Goal: Check status

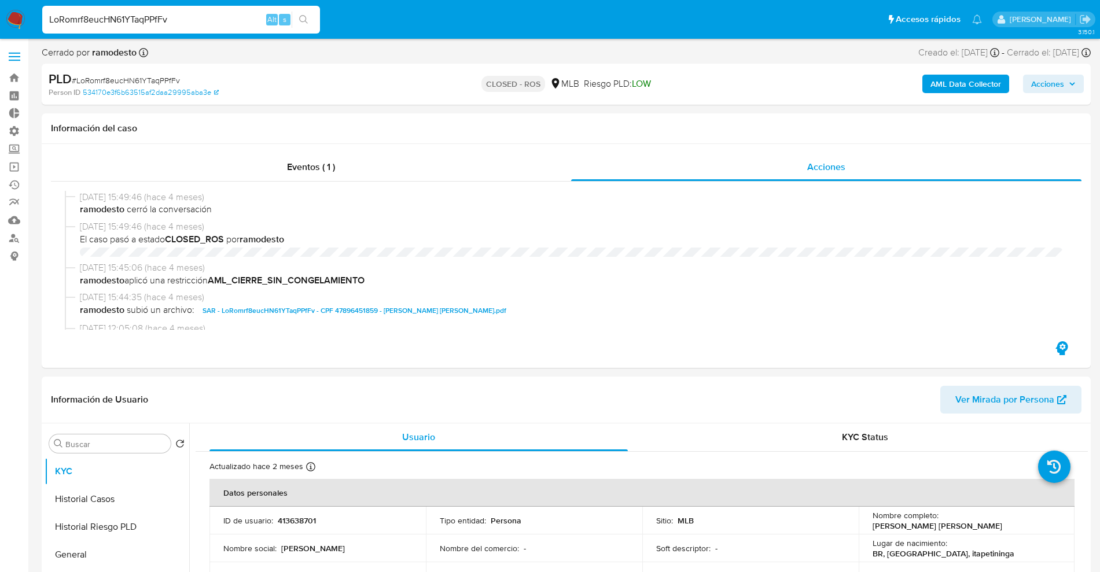
select select "10"
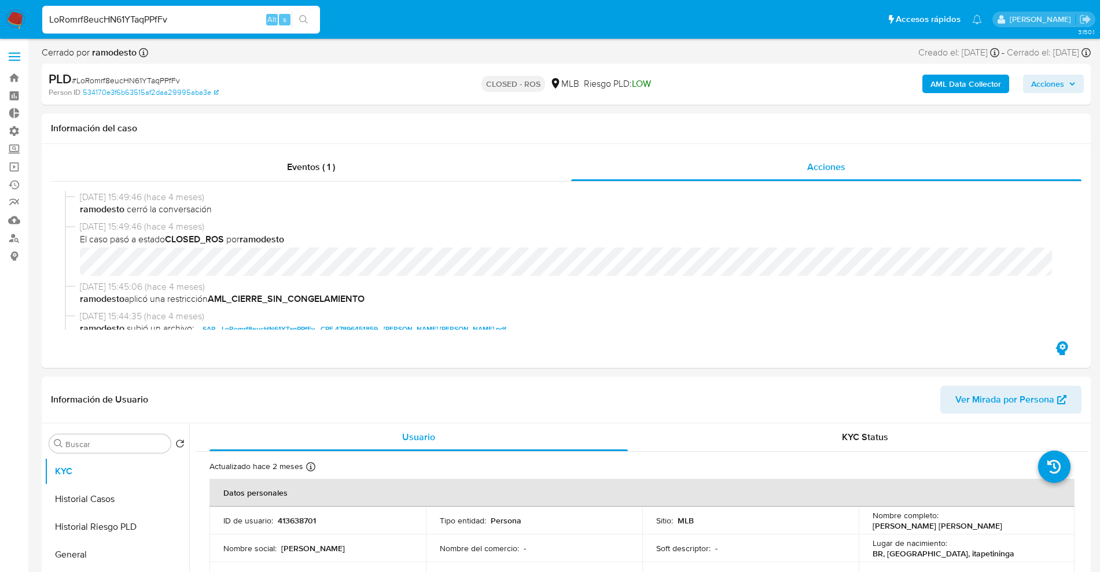
scroll to position [579, 0]
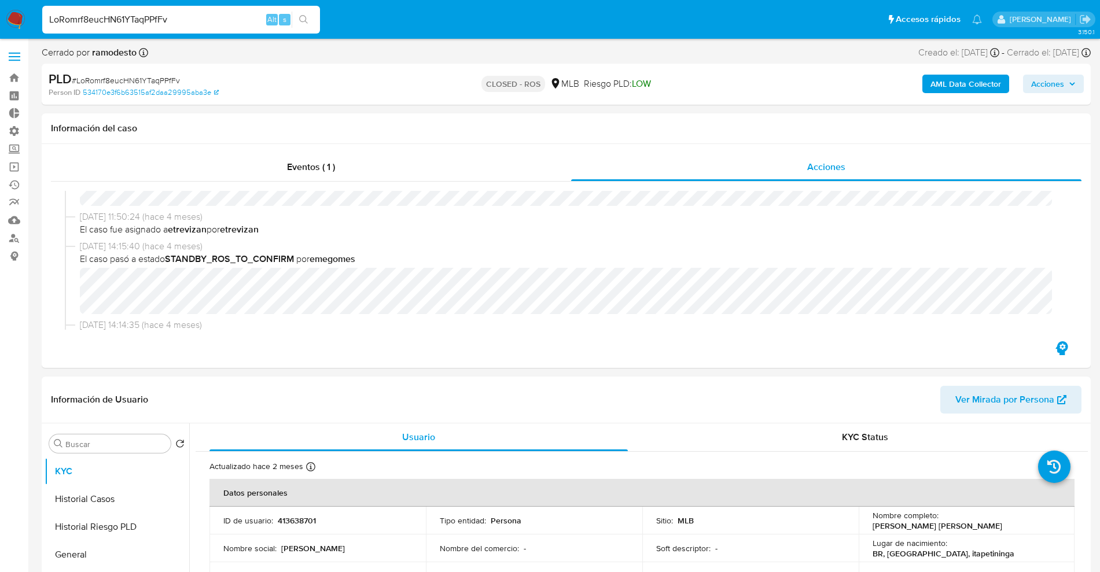
drag, startPoint x: 197, startPoint y: 17, endPoint x: 0, endPoint y: 15, distance: 196.8
click at [0, 17] on nav "Pausado Ver notificaciones LoRomrf8eucHN61YTaqPPfFv Alt s Accesos rápidos Presi…" at bounding box center [550, 19] width 1100 height 39
paste input "Nwmi1mMWWH8AXjft4OiRxg4n"
type input "Nwmi1mMWWH8AXjft4OiRxg4n"
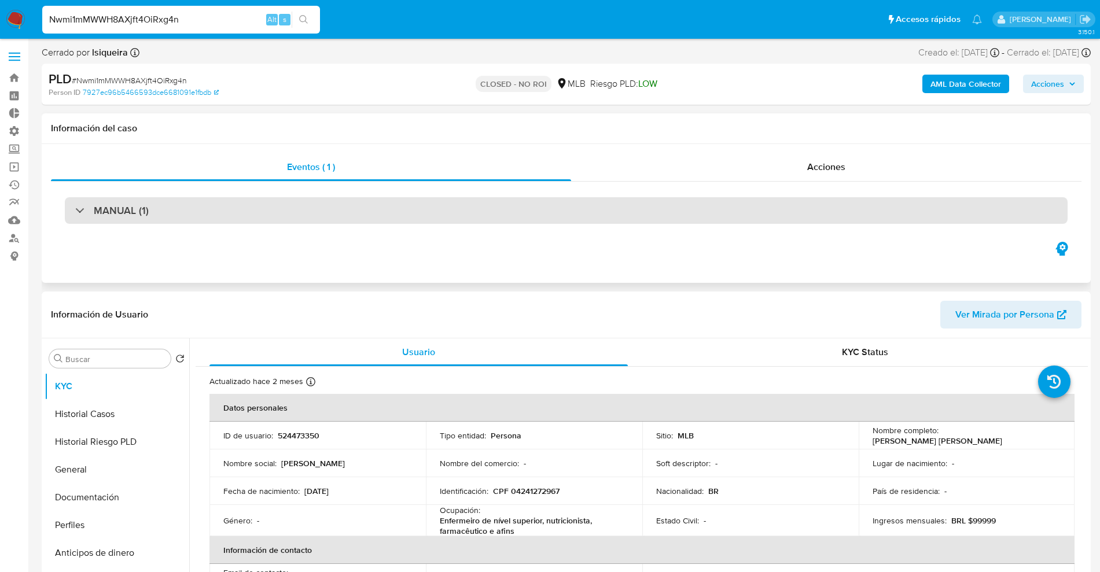
click at [241, 223] on div "MANUAL (1)" at bounding box center [566, 210] width 1003 height 27
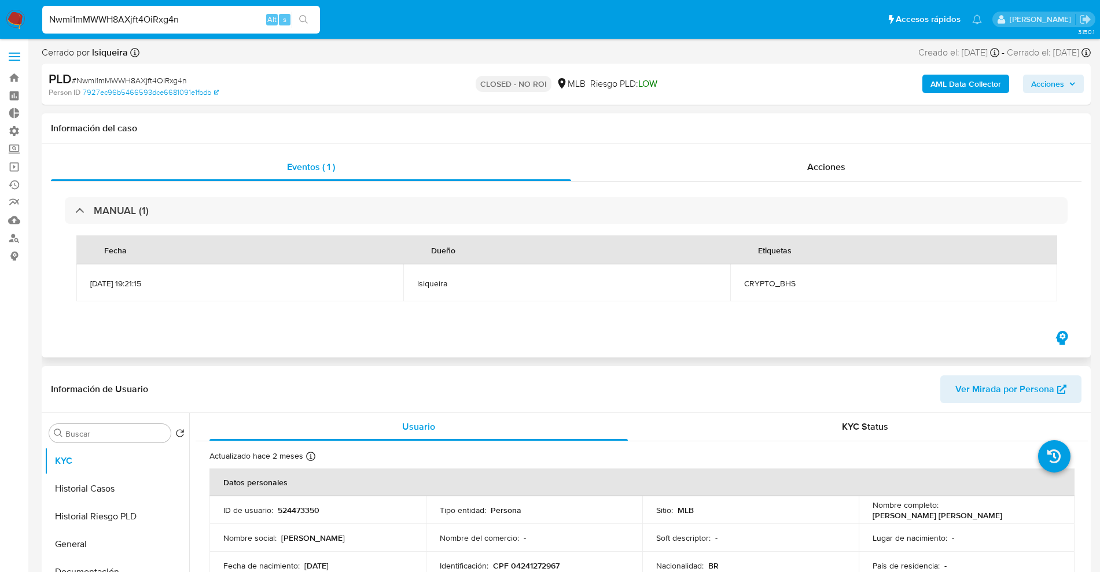
select select "10"
click at [796, 172] on div "Acciones" at bounding box center [826, 167] width 510 height 28
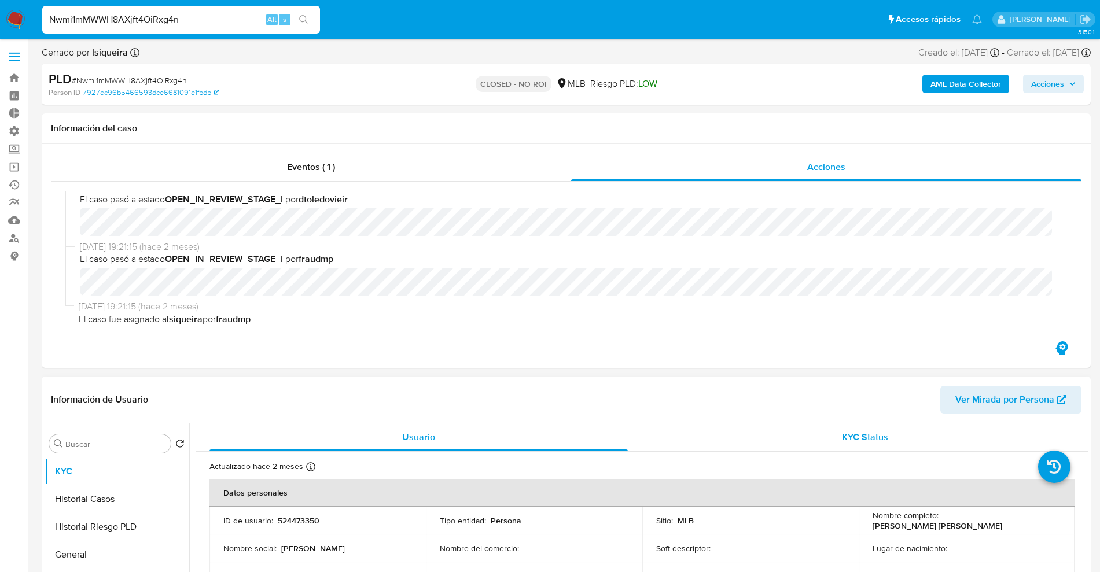
click at [833, 442] on div "KYC Status" at bounding box center [865, 438] width 418 height 28
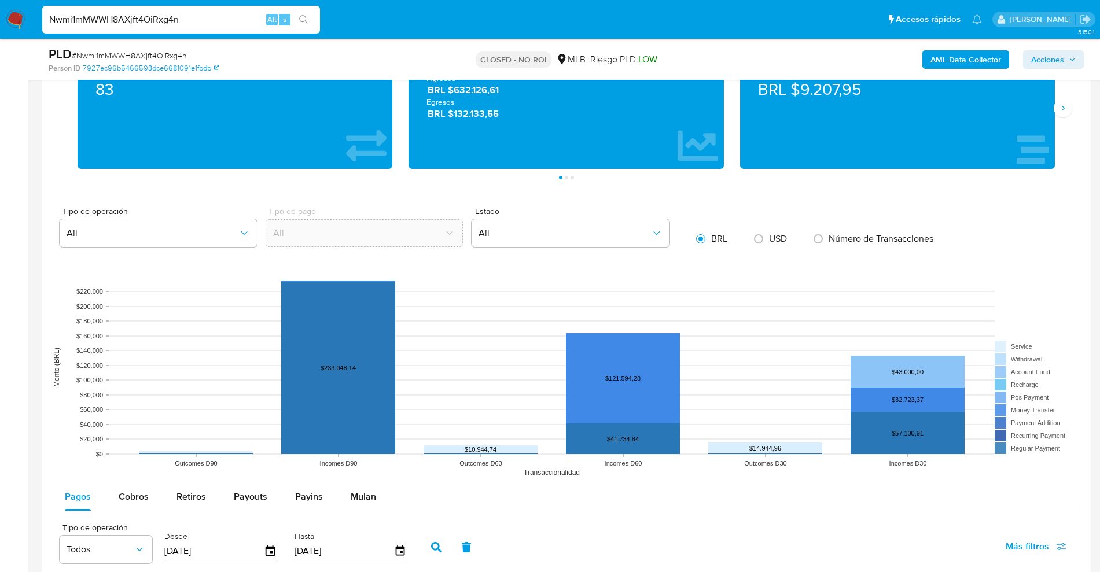
scroll to position [940, 0]
